Goal: Find specific page/section: Find specific page/section

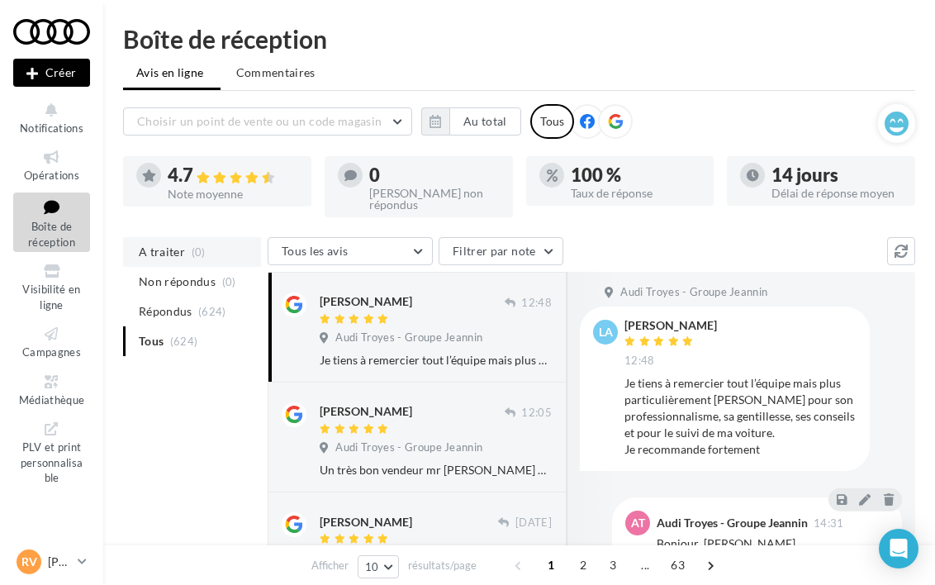
scroll to position [77, 0]
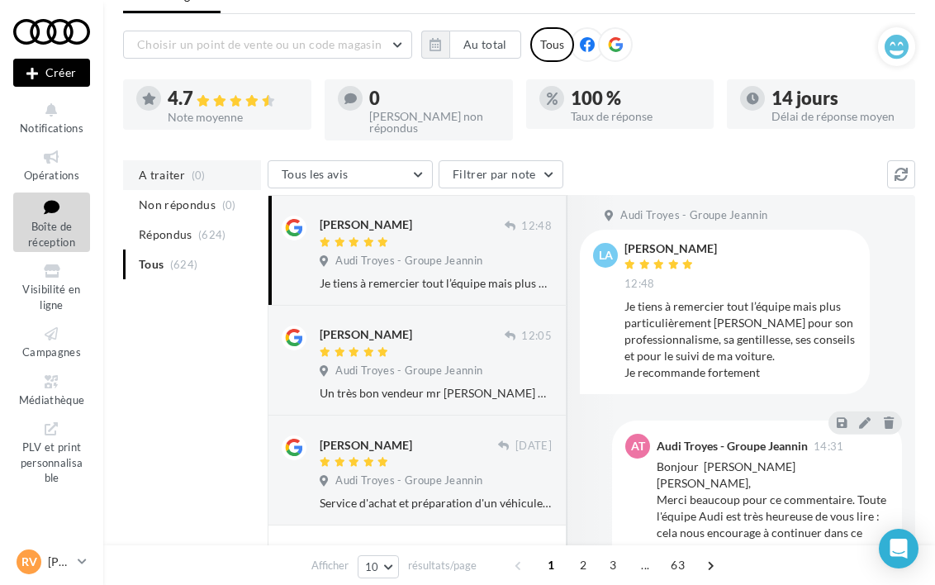
click at [183, 164] on li "A traiter (0)" at bounding box center [192, 175] width 138 height 30
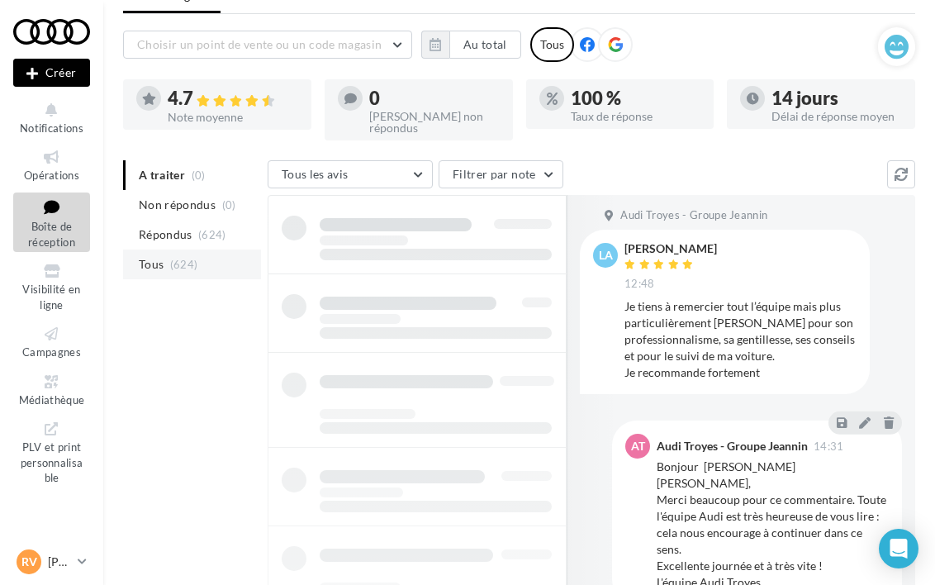
scroll to position [65, 0]
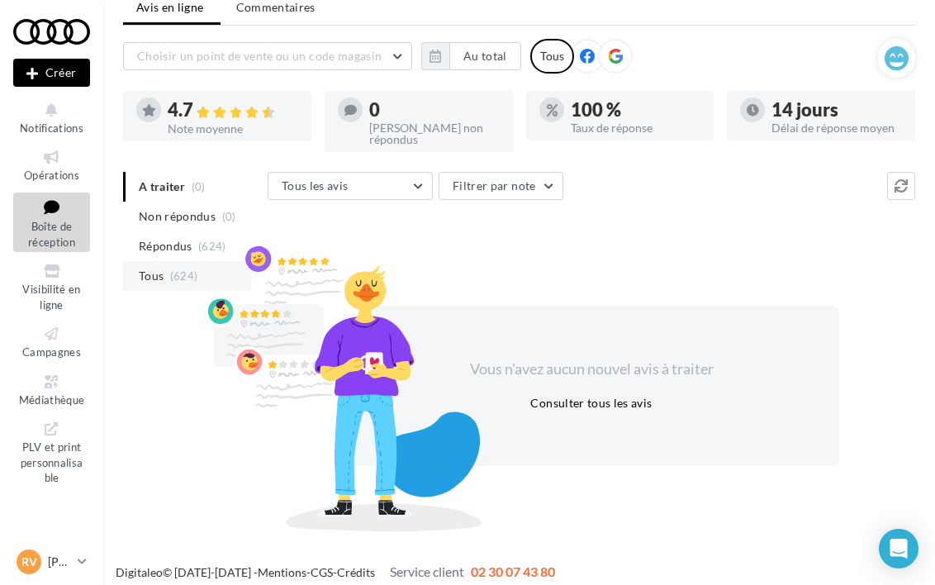
click at [172, 261] on li "Tous (624)" at bounding box center [192, 276] width 138 height 30
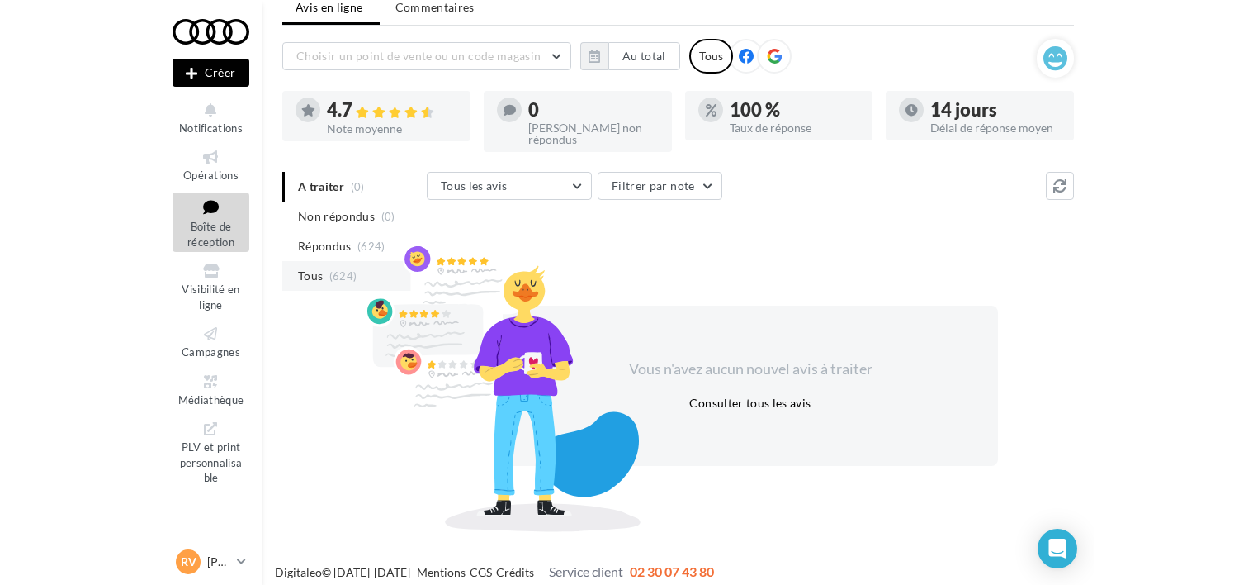
scroll to position [77, 0]
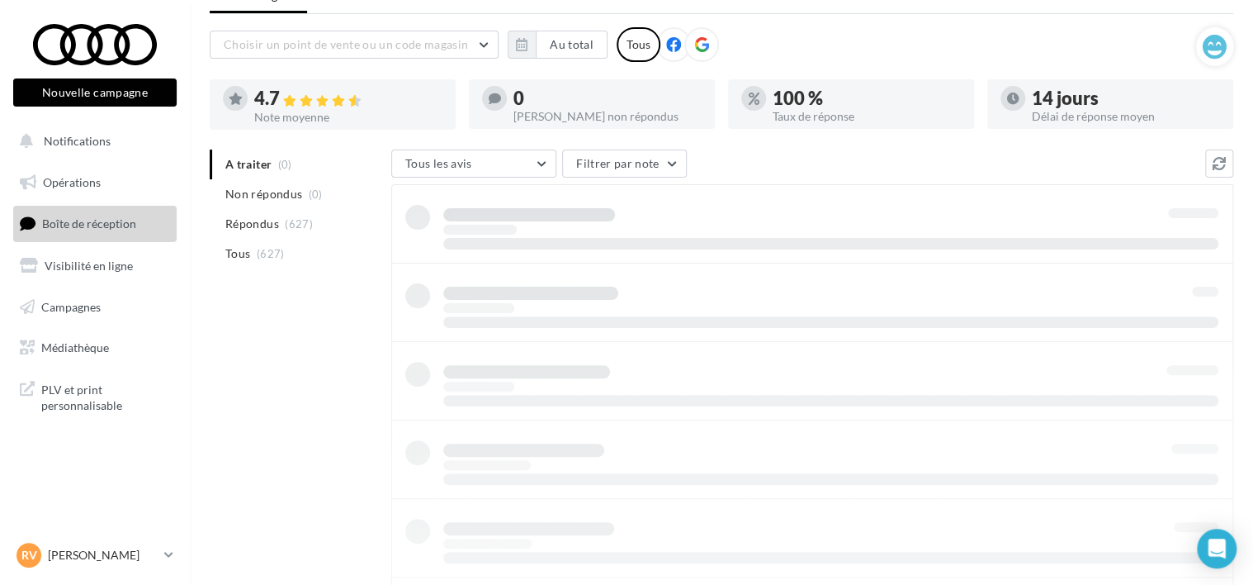
scroll to position [65, 0]
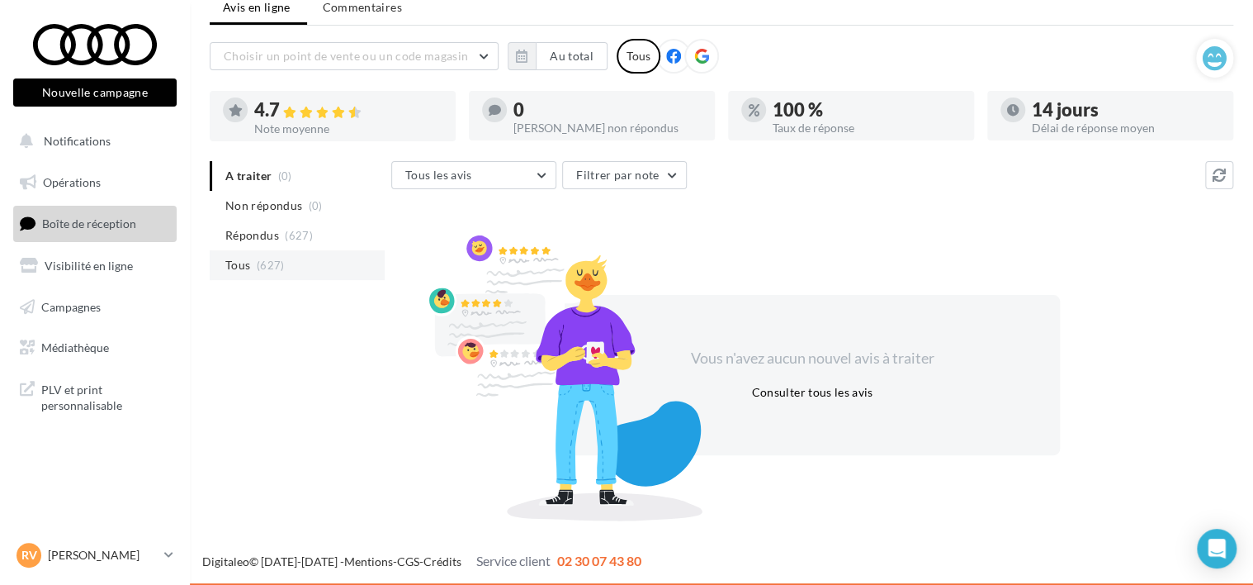
click at [266, 263] on span "(627)" at bounding box center [271, 264] width 28 height 13
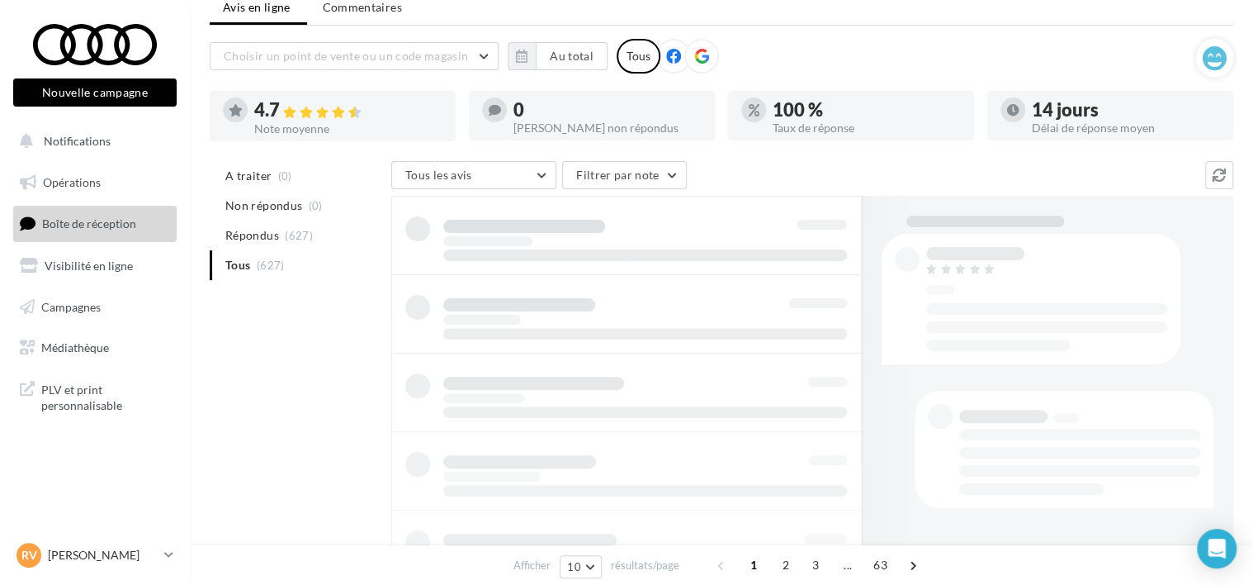
scroll to position [77, 0]
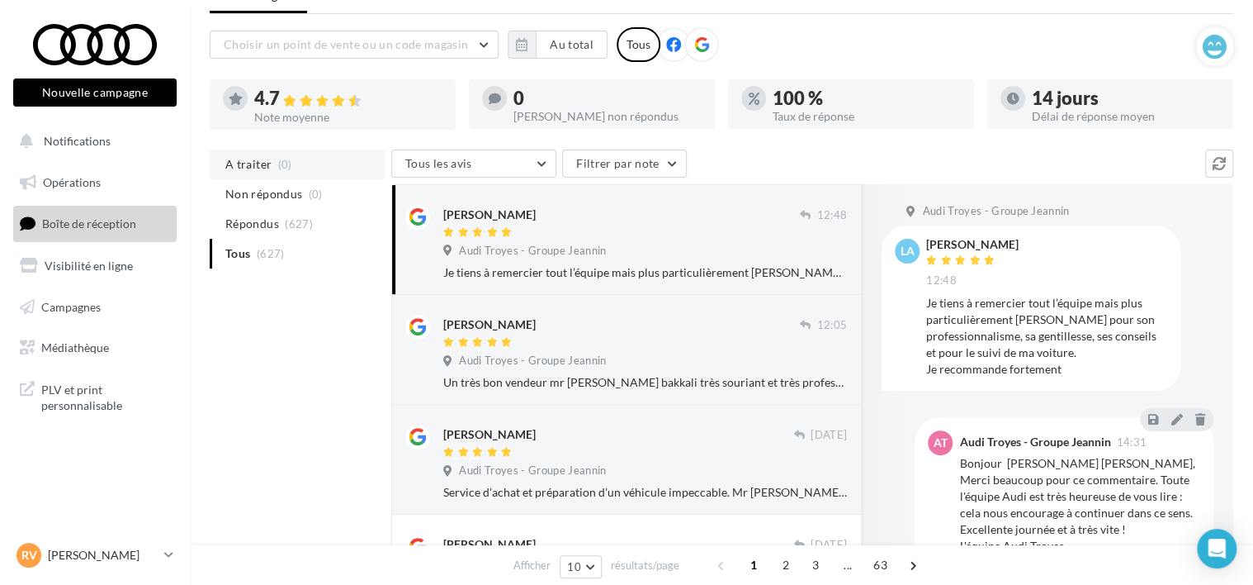
click at [248, 151] on li "A traiter (0)" at bounding box center [297, 164] width 175 height 30
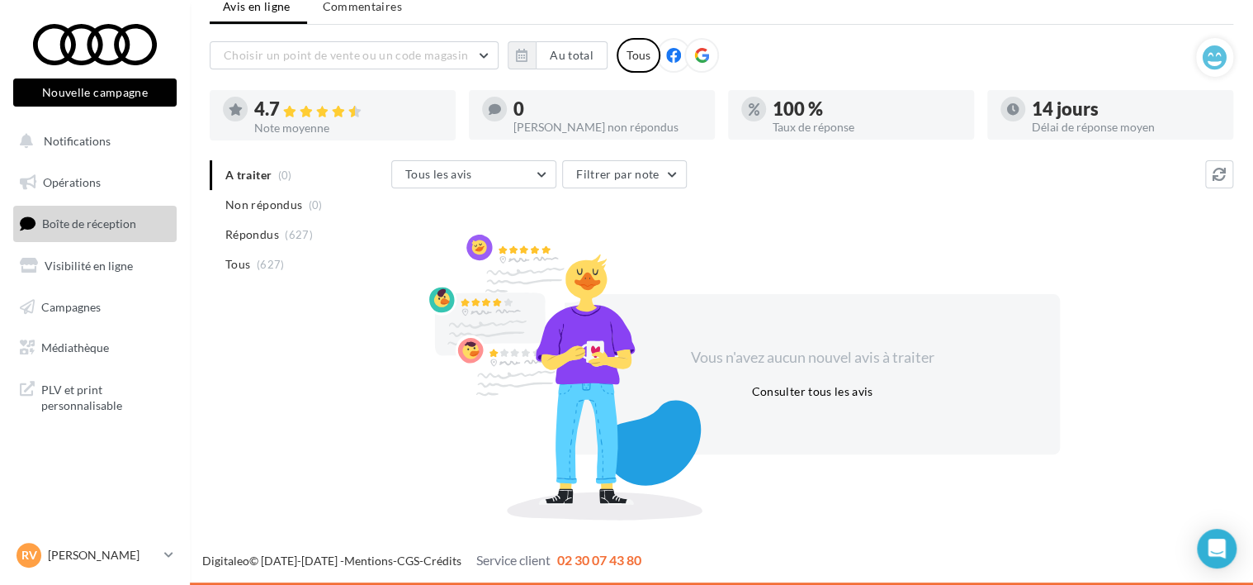
scroll to position [65, 0]
